Goal: Task Accomplishment & Management: Complete application form

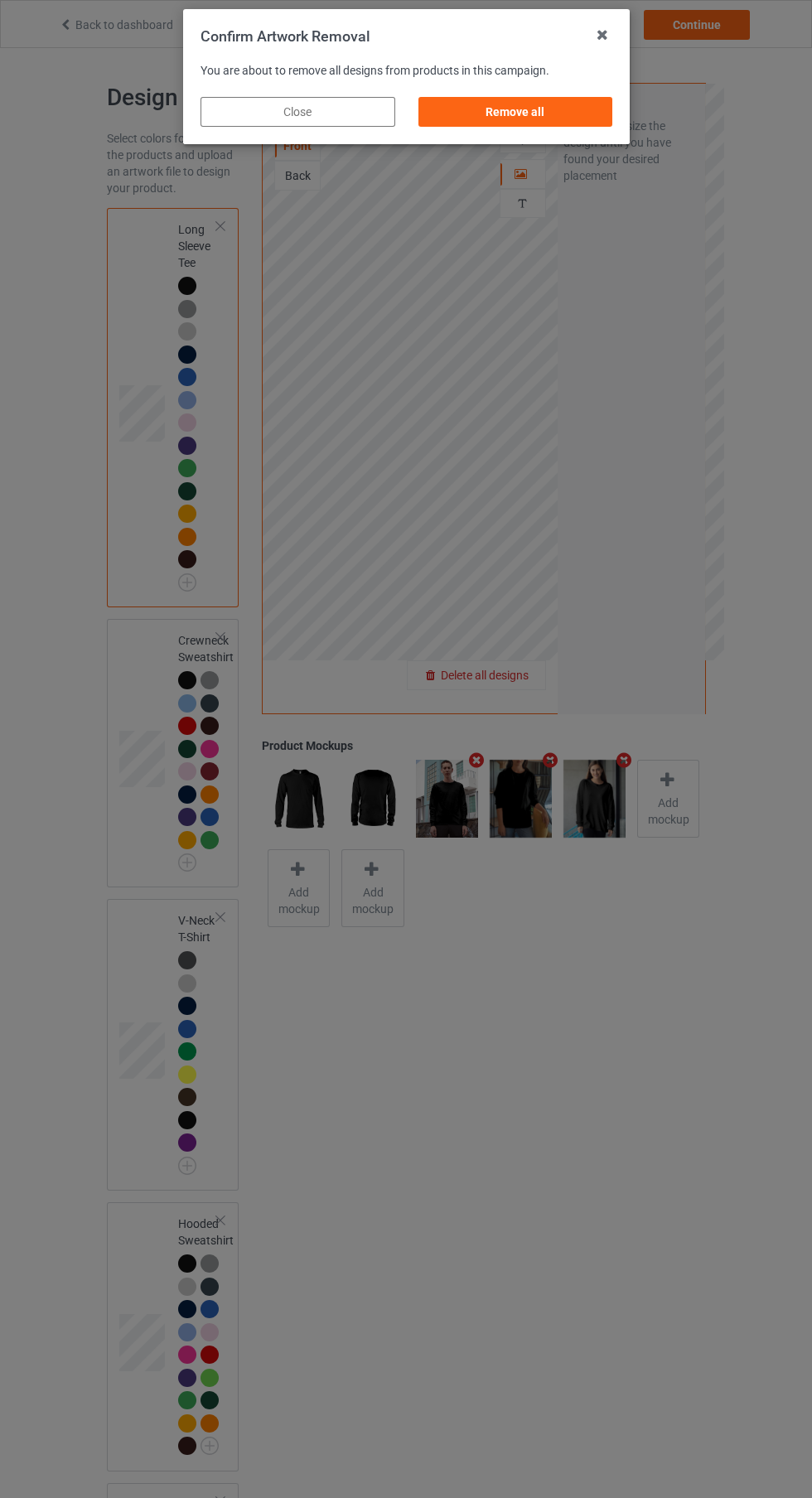
click at [493, 118] on div "Remove all" at bounding box center [515, 112] width 195 height 30
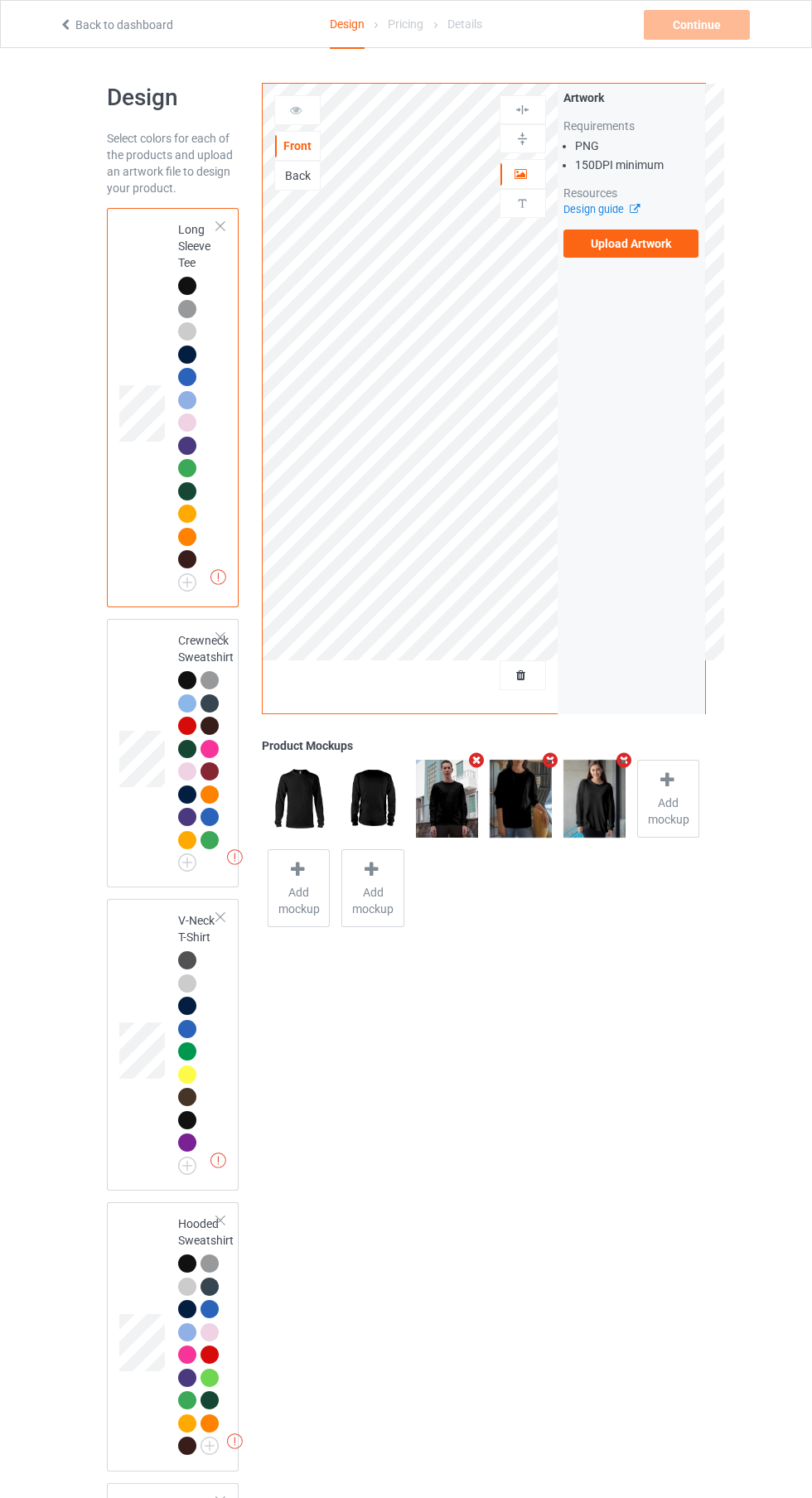
click at [611, 248] on label "Upload Artwork" at bounding box center [631, 243] width 136 height 28
click at [0, 0] on input "Upload Artwork" at bounding box center [0, 0] width 0 height 0
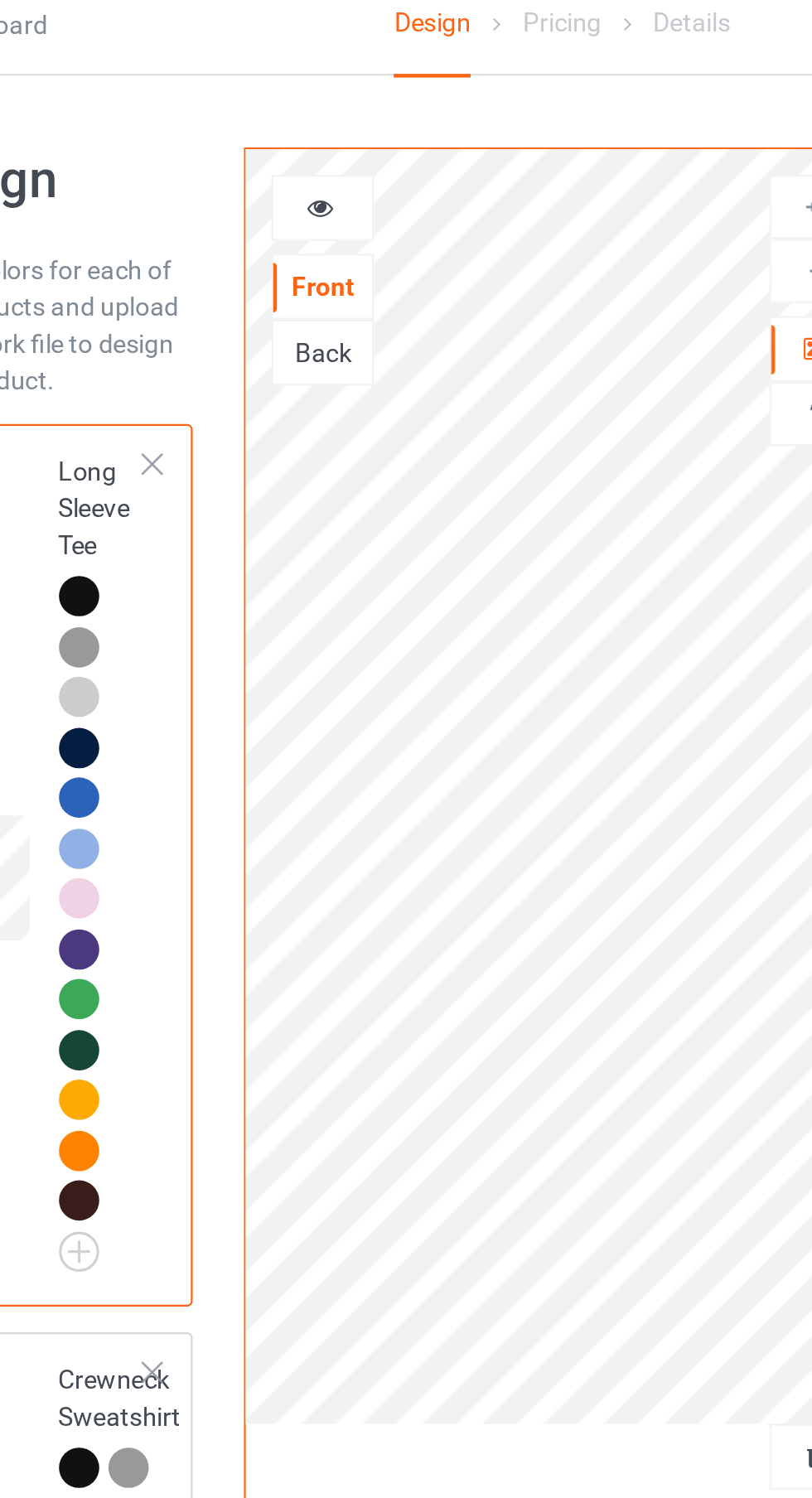
scroll to position [3, 0]
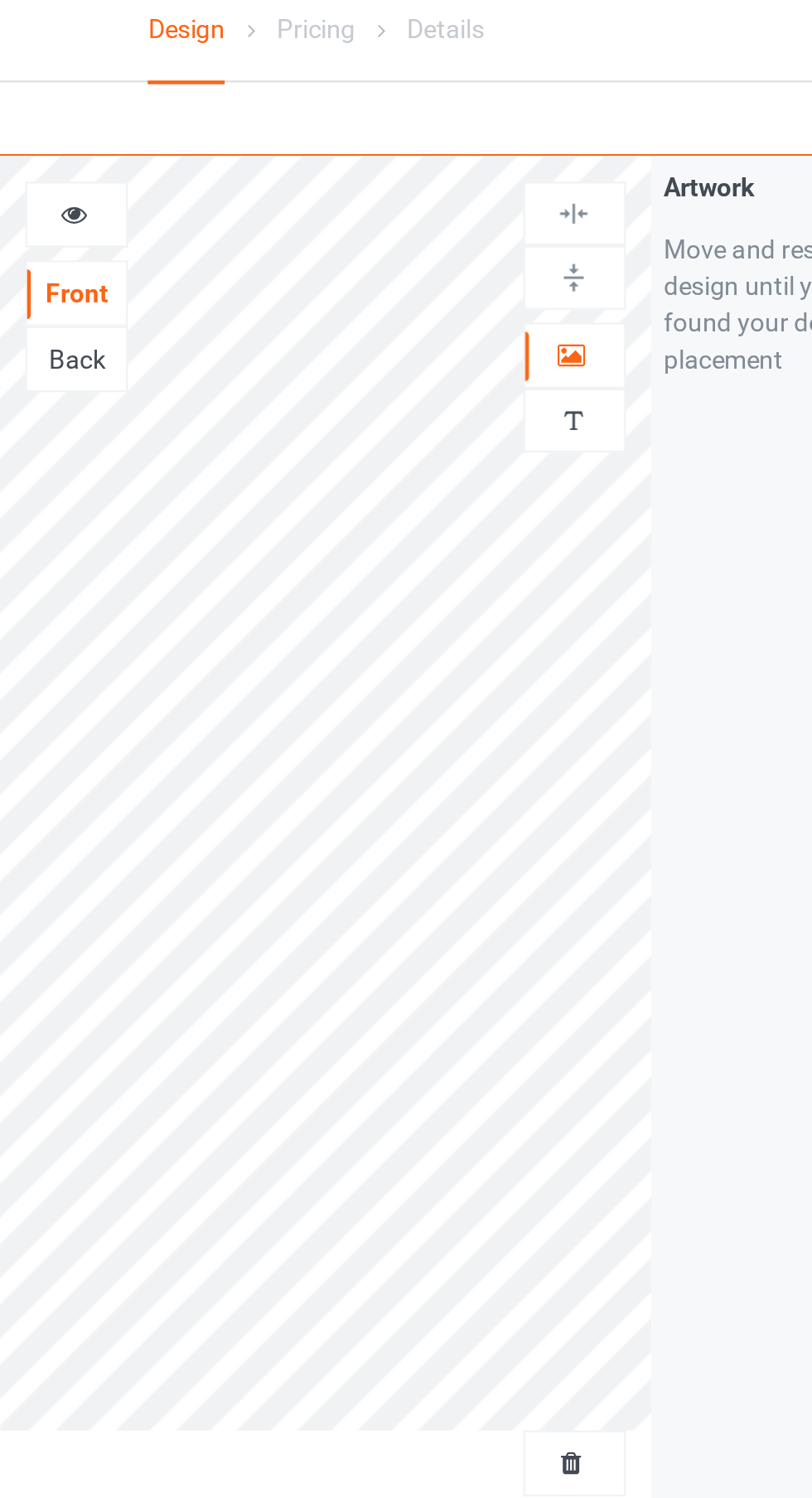
click at [292, 108] on icon at bounding box center [297, 105] width 14 height 12
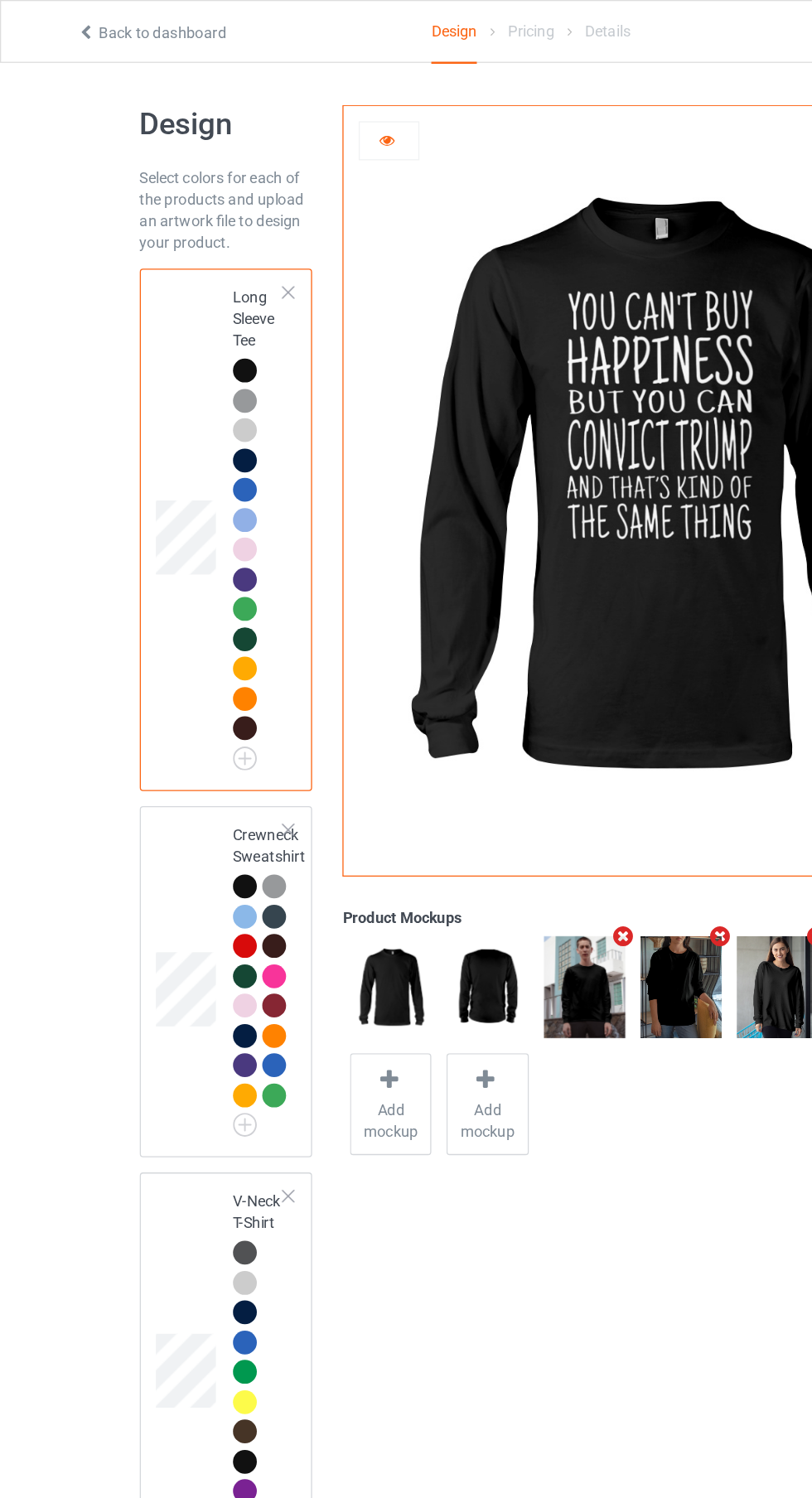
click at [196, 532] on div at bounding box center [190, 537] width 23 height 23
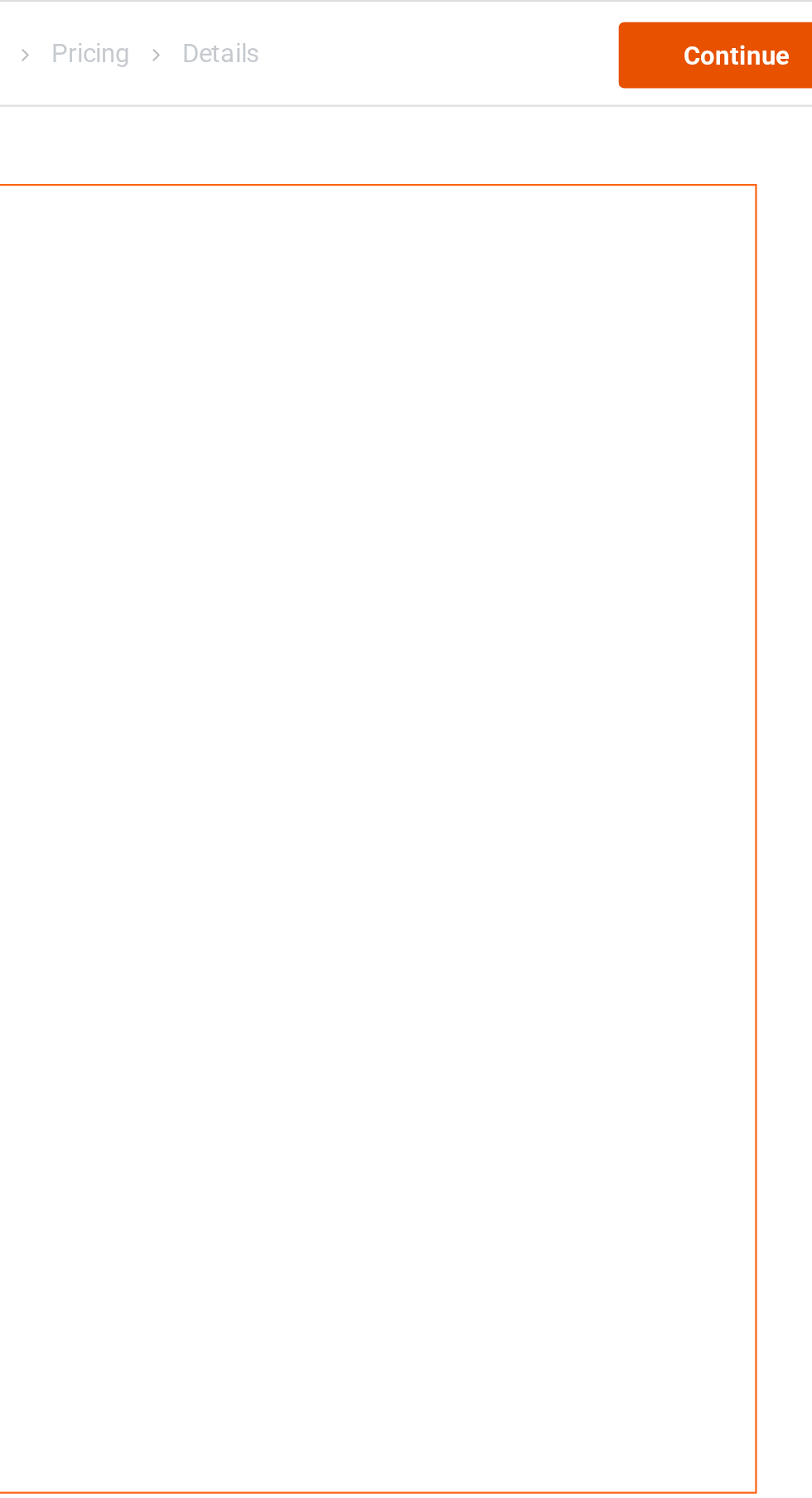
click at [692, 27] on div "Continue" at bounding box center [697, 24] width 106 height 30
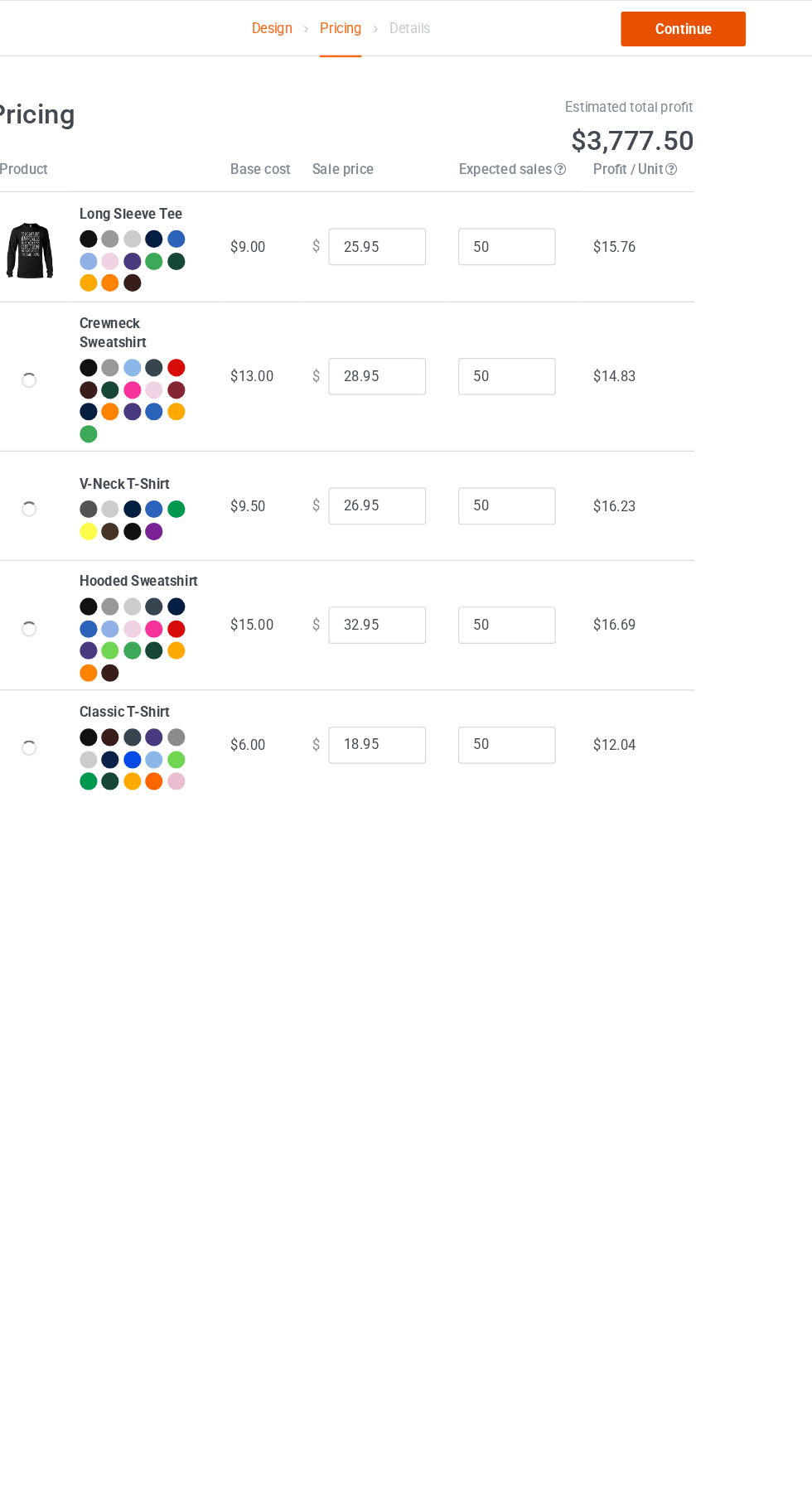
click at [738, 32] on link "Continue" at bounding box center [697, 24] width 106 height 30
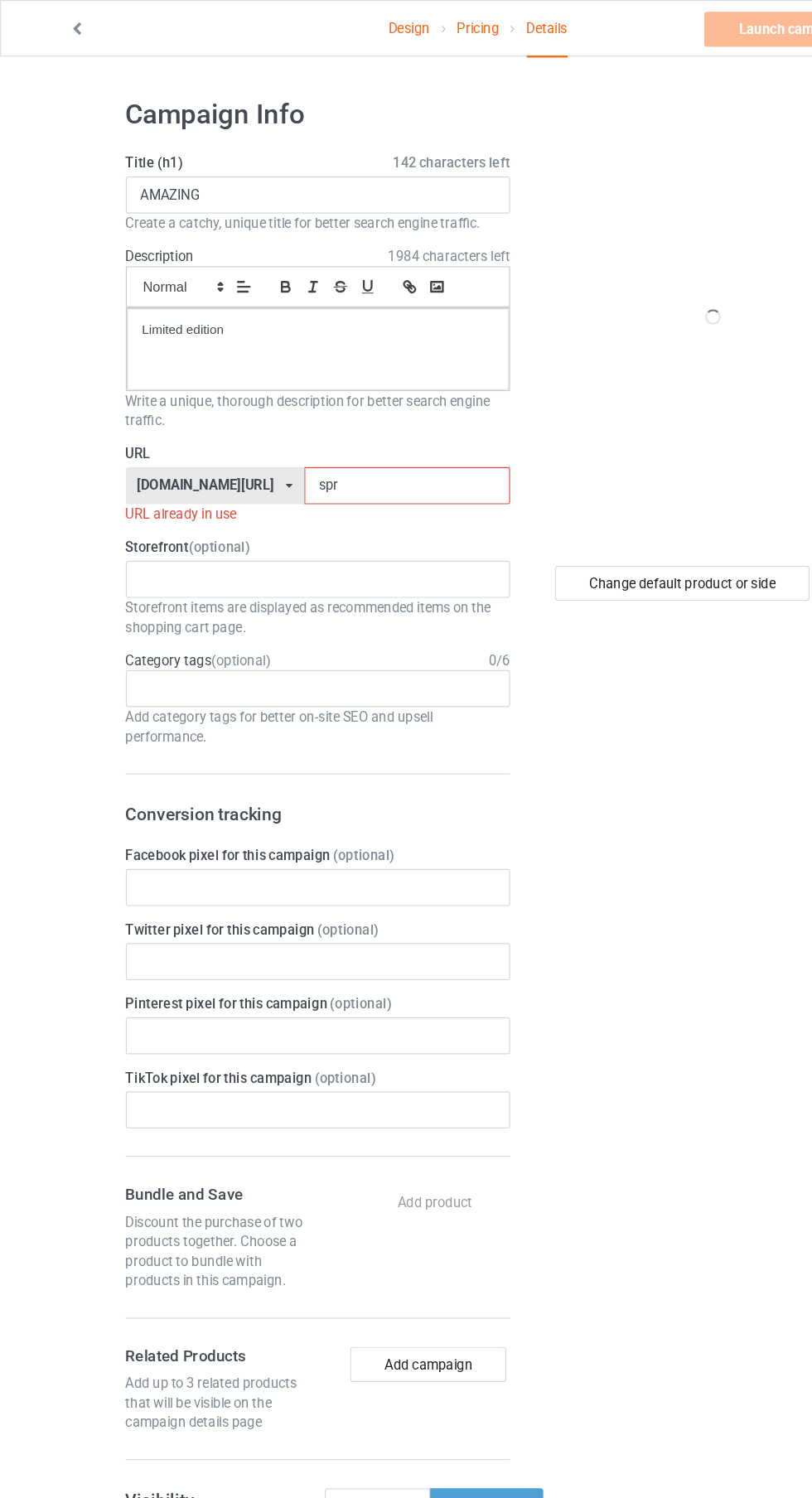
click at [379, 425] on input "spr" at bounding box center [346, 412] width 175 height 32
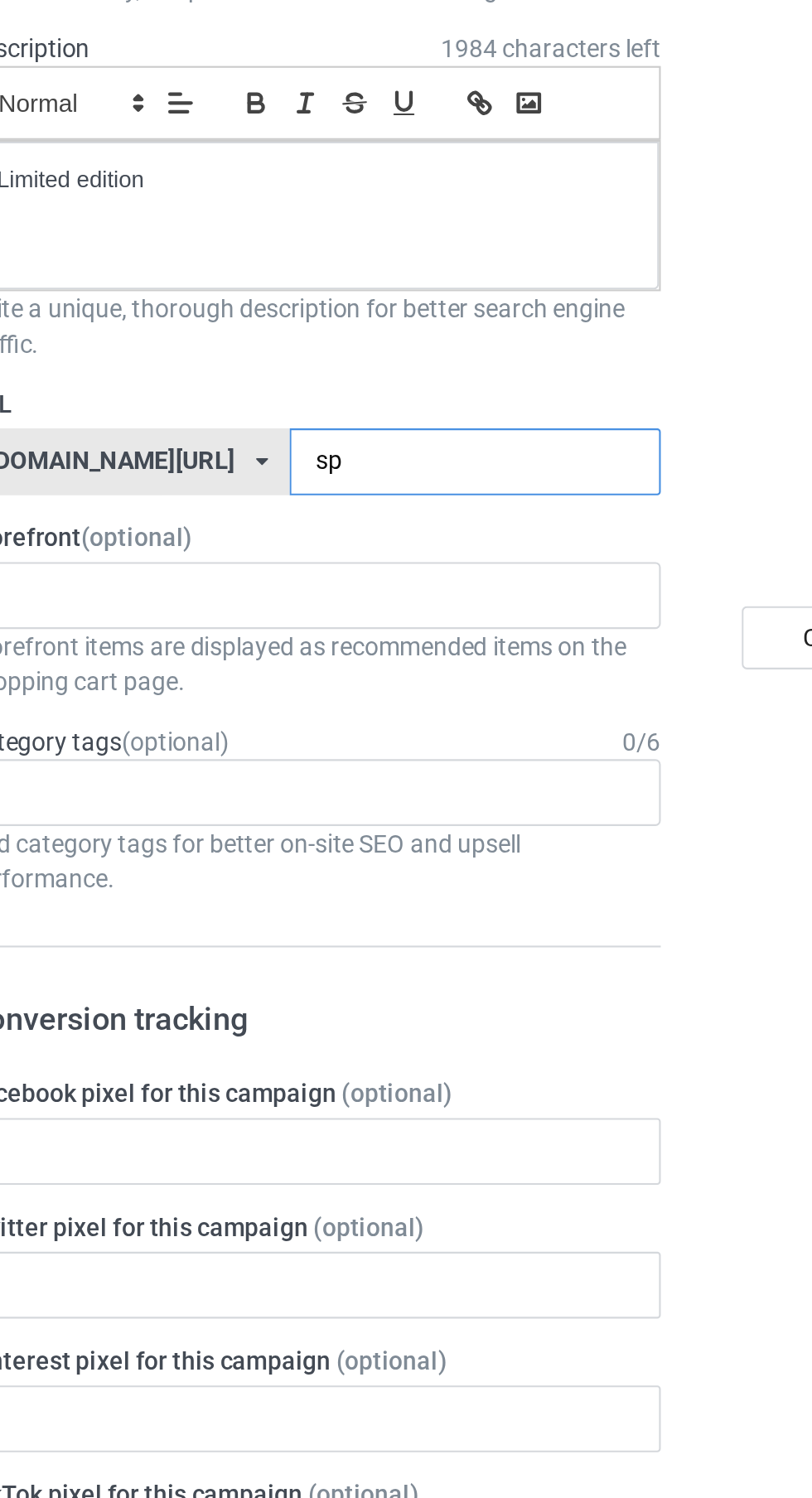
type input "s"
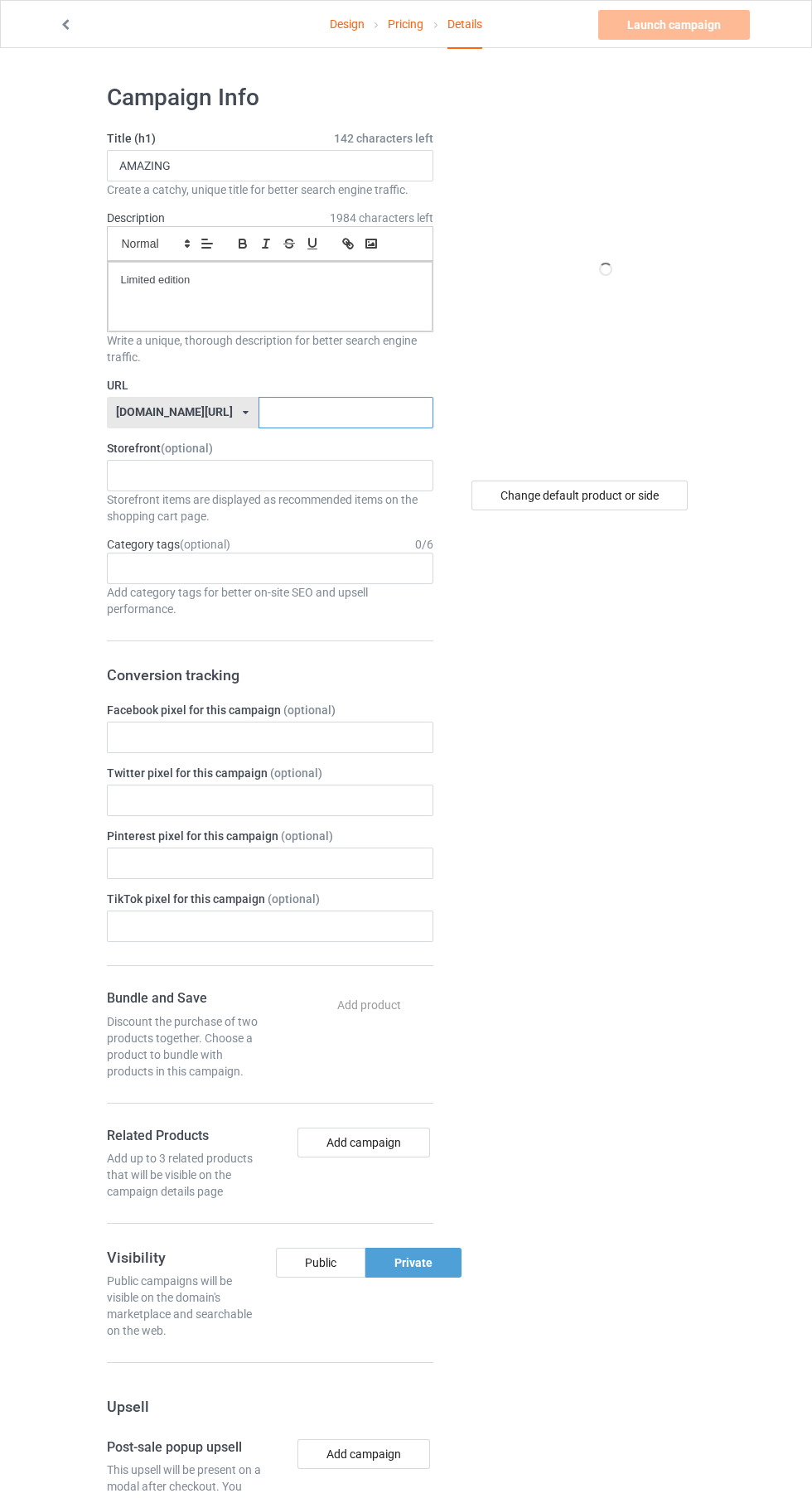
click at [380, 413] on input "text" at bounding box center [346, 412] width 175 height 32
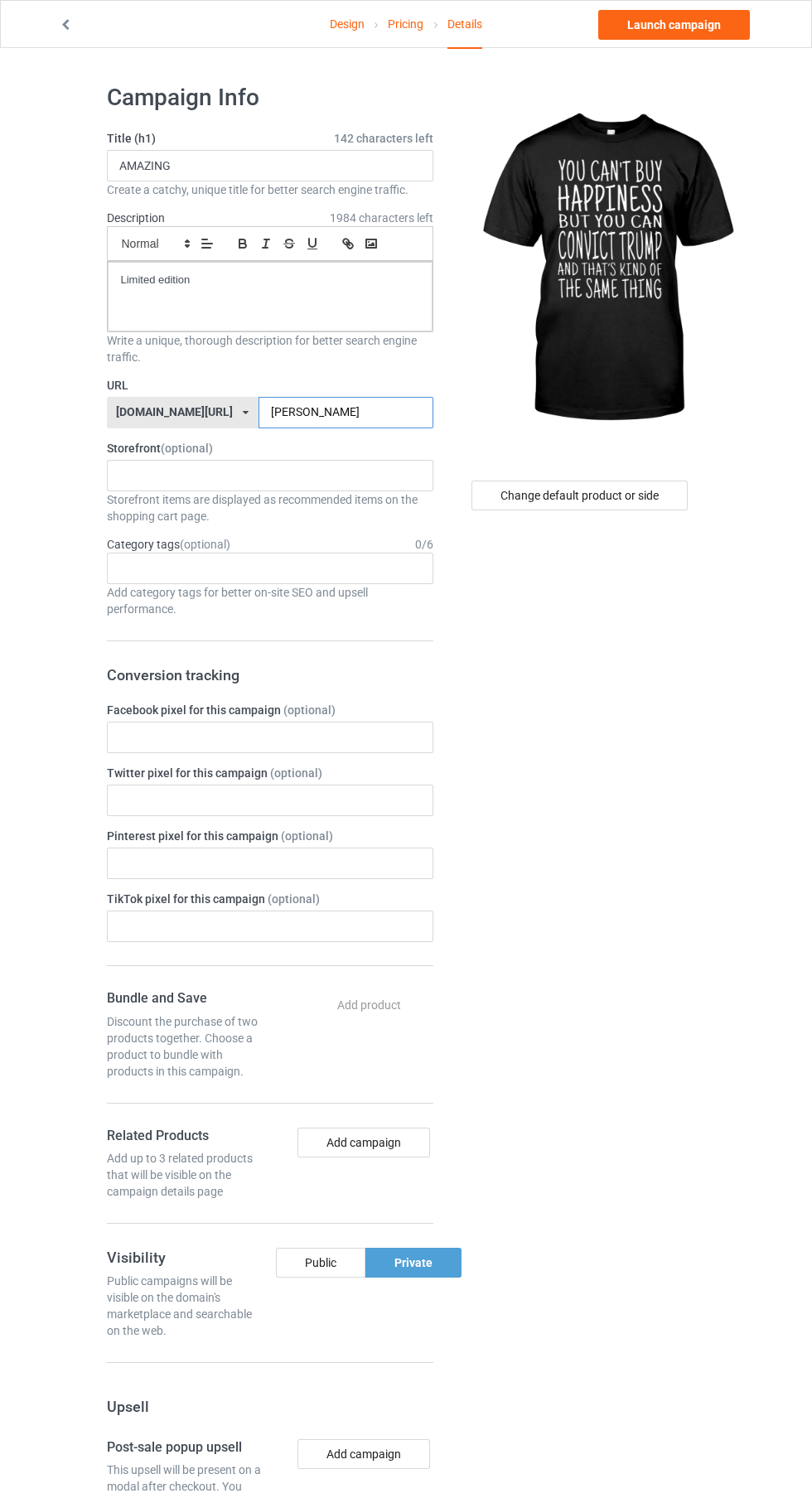
type input "[PERSON_NAME]"
click at [642, 33] on link "Launch campaign" at bounding box center [674, 24] width 151 height 30
